Goal: Task Accomplishment & Management: Use online tool/utility

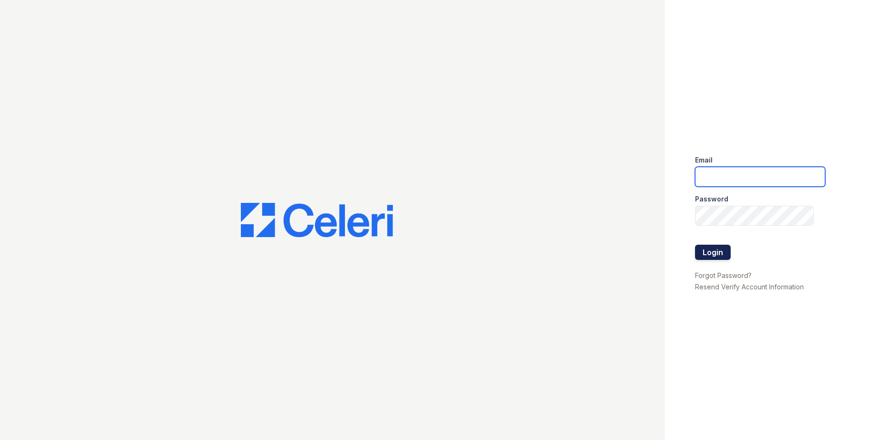
type input "[EMAIL_ADDRESS][DOMAIN_NAME]"
click at [721, 251] on button "Login" at bounding box center [713, 252] width 36 height 15
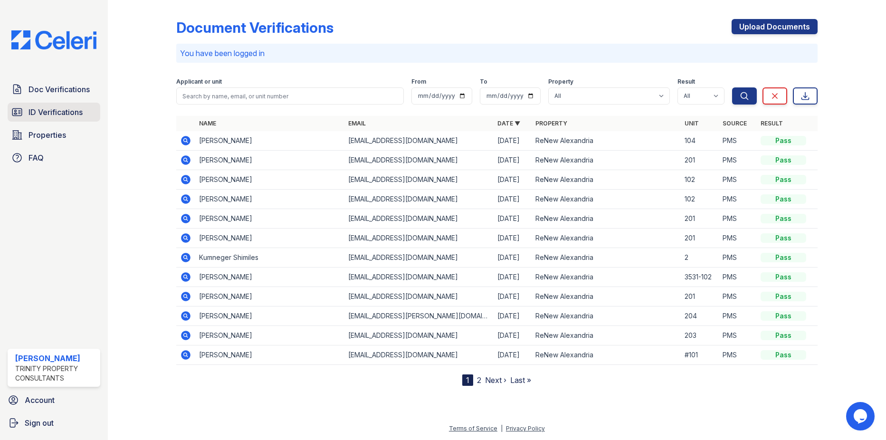
click at [54, 109] on span "ID Verifications" at bounding box center [56, 111] width 54 height 11
